Goal: Task Accomplishment & Management: Use online tool/utility

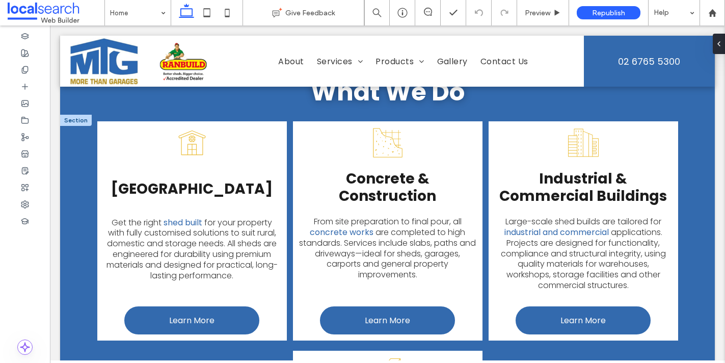
scroll to position [1146, 0]
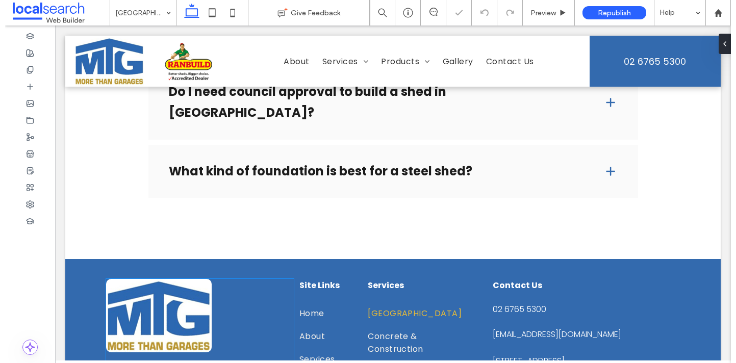
scroll to position [747, 0]
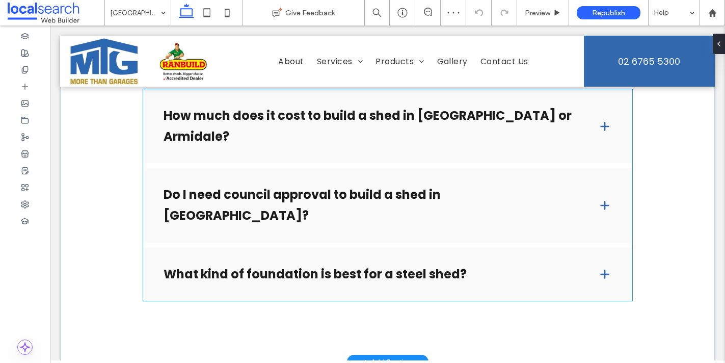
click at [219, 126] on div "How much does it cost to build a shed in [GEOGRAPHIC_DATA] or Armidale?" at bounding box center [387, 126] width 489 height 74
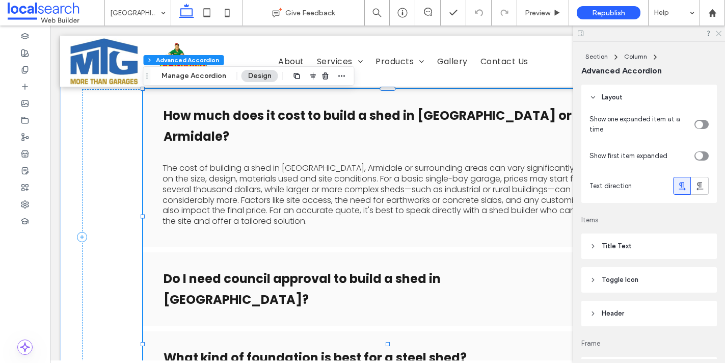
click at [718, 35] on icon at bounding box center [718, 33] width 7 height 7
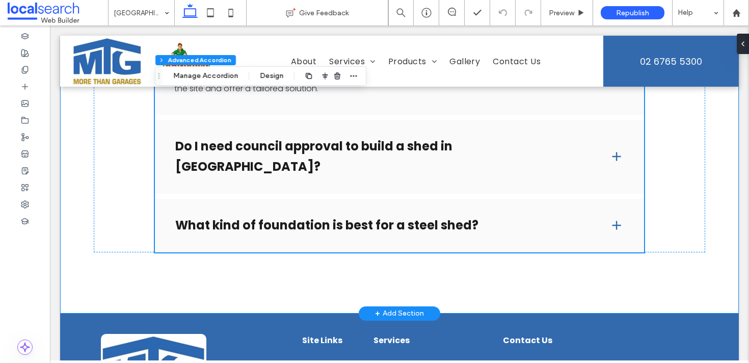
scroll to position [711, 0]
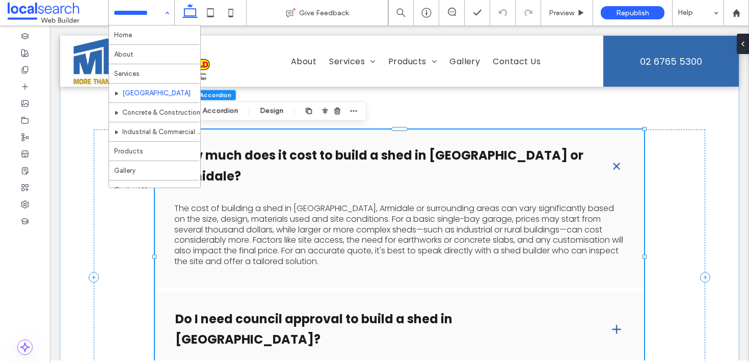
click at [149, 14] on input at bounding box center [139, 12] width 50 height 25
click at [166, 12] on div "Home About Services Shed Building Concrete & Construction Industrial & Commerci…" at bounding box center [142, 12] width 66 height 25
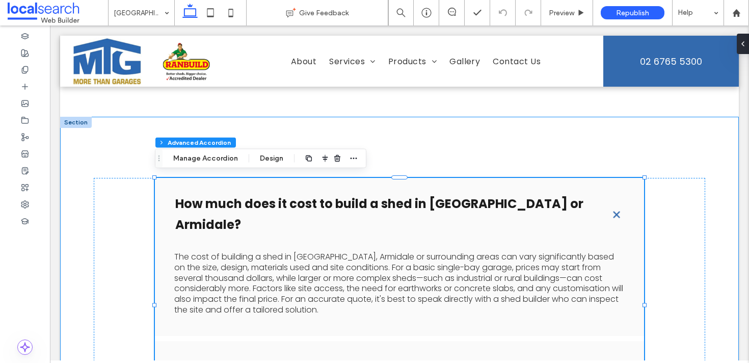
scroll to position [672, 0]
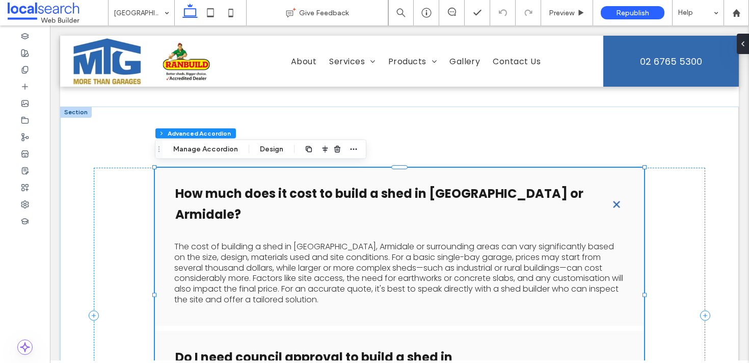
click at [616, 198] on span at bounding box center [616, 204] width 17 height 17
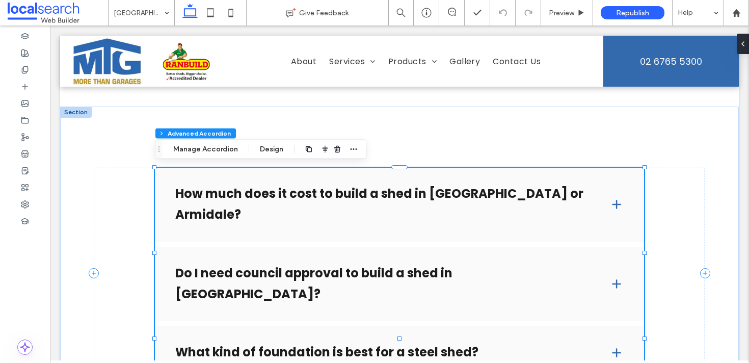
click at [481, 194] on h4 "How much does it cost to build a shed in [GEOGRAPHIC_DATA] or Armidale?" at bounding box center [384, 205] width 418 height 42
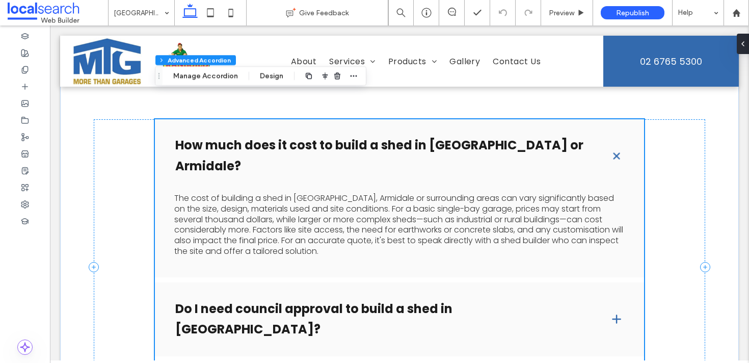
scroll to position [785, 0]
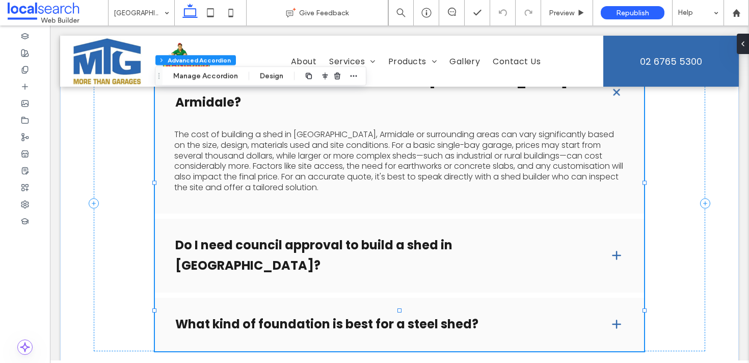
click at [610, 248] on span at bounding box center [617, 255] width 14 height 14
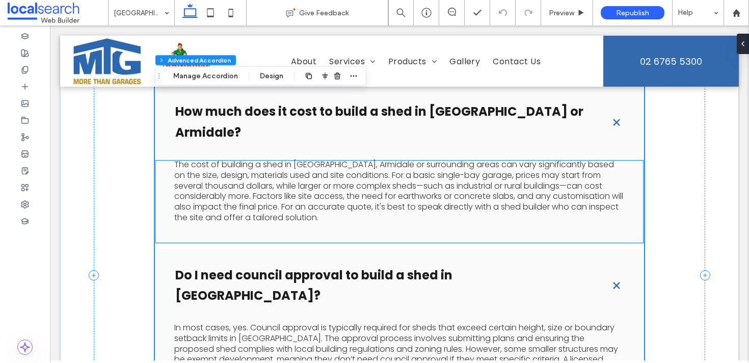
scroll to position [762, 0]
